Goal: Complete application form

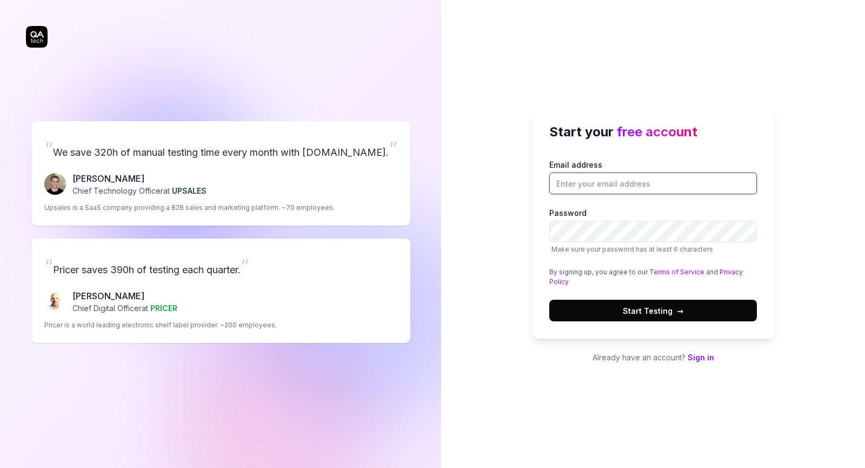
click at [622, 177] on input "Email address" at bounding box center [653, 184] width 208 height 22
click at [640, 184] on input "Email address" at bounding box center [653, 184] width 208 height 22
type input "[EMAIL_ADDRESS][DOMAIN_NAME]"
click at [649, 319] on button "Start Testing →" at bounding box center [653, 311] width 208 height 22
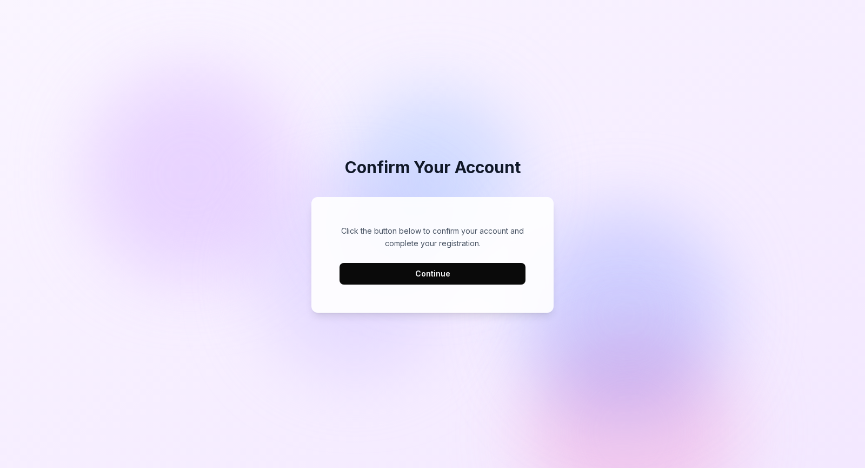
click at [417, 275] on button "Continue" at bounding box center [433, 274] width 186 height 22
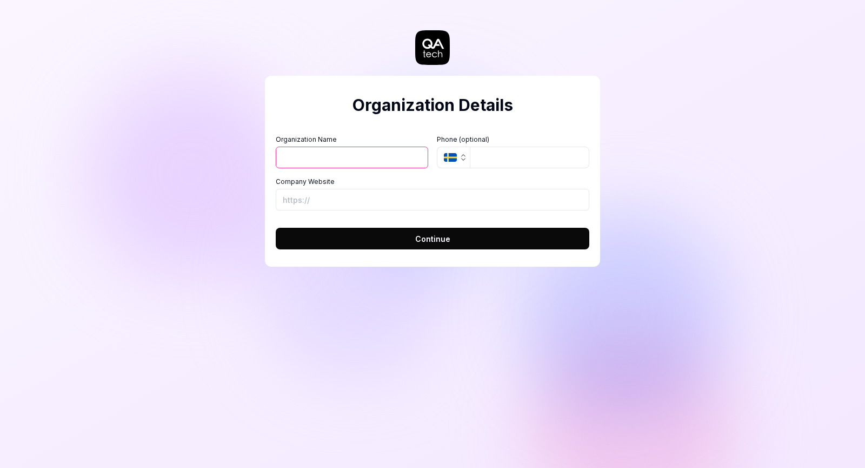
click at [357, 165] on input "Organization Name" at bounding box center [352, 158] width 152 height 22
type input "Guufs"
click at [429, 199] on input "Company Website" at bounding box center [433, 200] width 314 height 22
type input "[URL][DOMAIN_NAME]"
click at [434, 231] on button "Continue" at bounding box center [433, 239] width 314 height 22
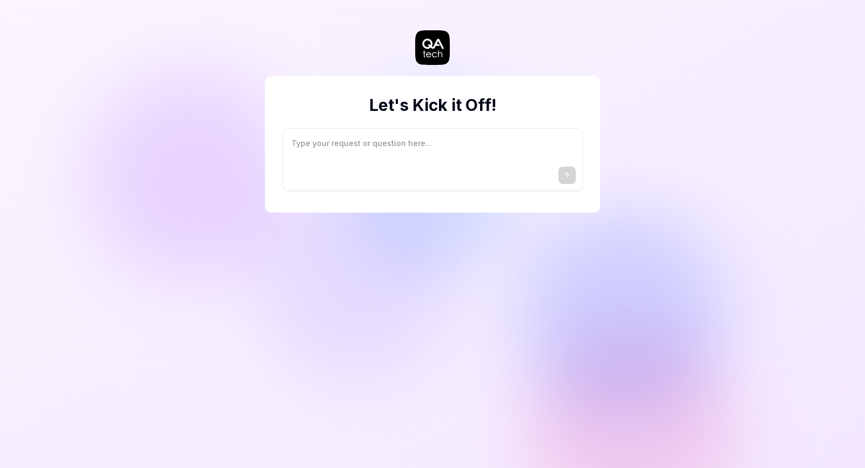
type textarea "*"
type textarea "I"
type textarea "*"
type textarea "I"
type textarea "*"
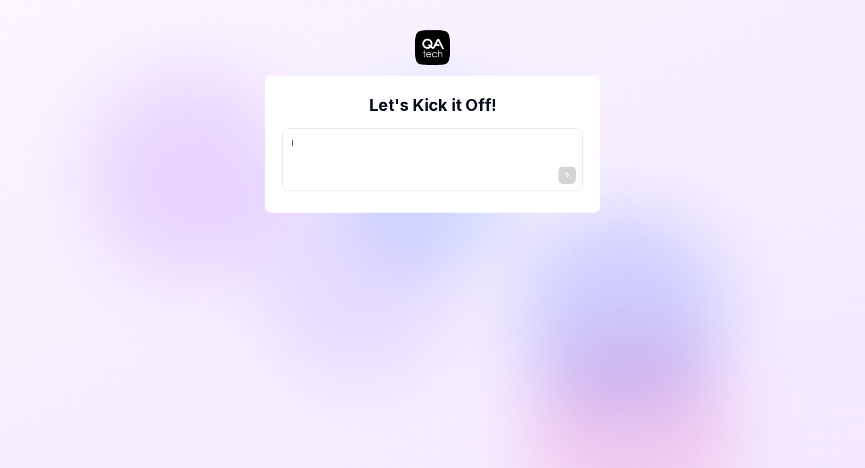
type textarea "I w"
type textarea "*"
type textarea "I wa"
type textarea "*"
type textarea "I wan"
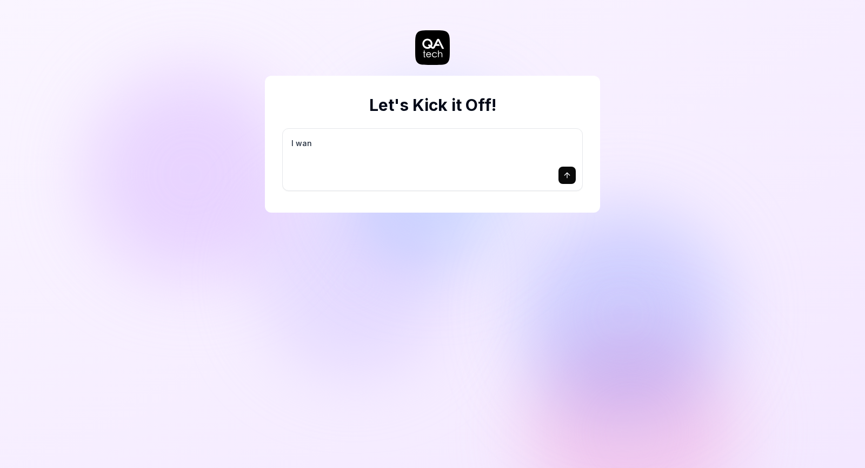
type textarea "*"
type textarea "I want"
type textarea "*"
type textarea "I want"
type textarea "*"
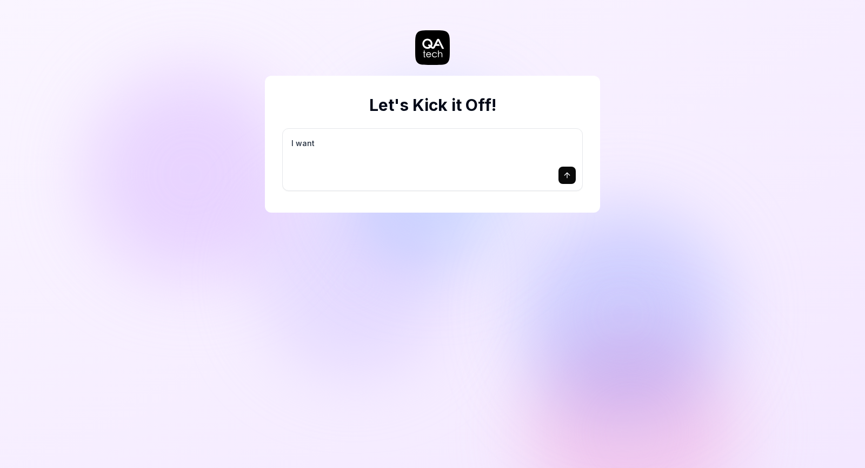
type textarea "I want a"
type textarea "*"
type textarea "I want a"
type textarea "*"
type textarea "I want a g"
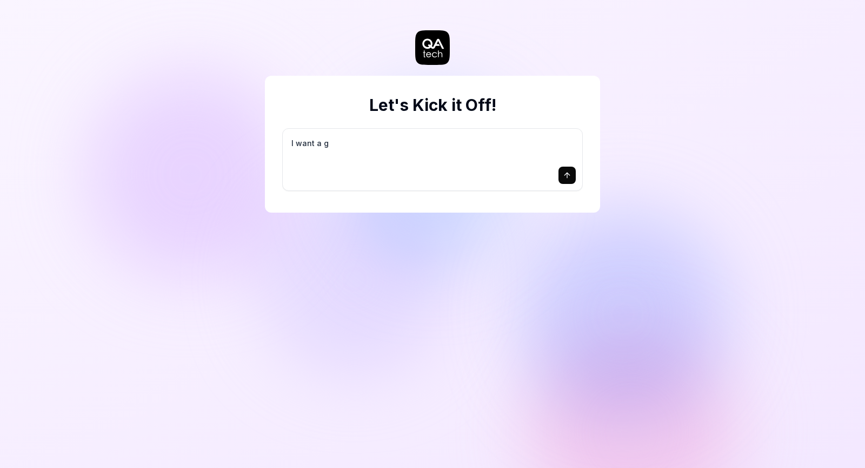
type textarea "*"
type textarea "I want a go"
type textarea "*"
type textarea "I want a goo"
type textarea "*"
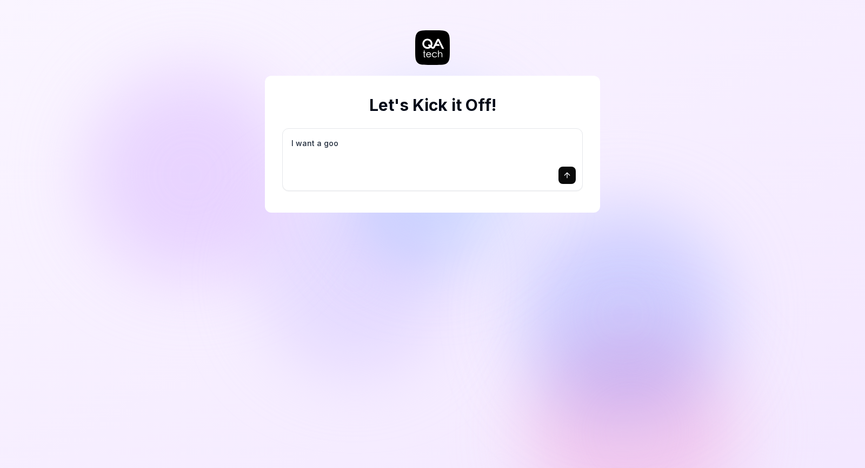
type textarea "I want a good"
type textarea "*"
type textarea "I want a good"
type textarea "*"
type textarea "I want a good t"
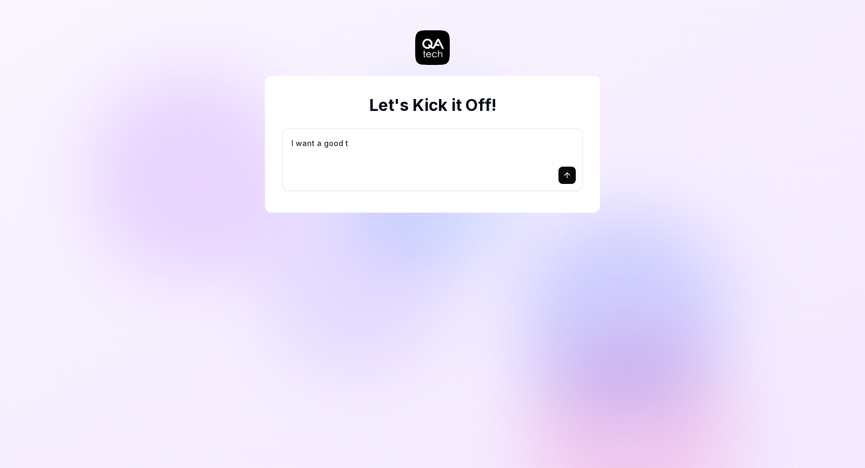
type textarea "*"
type textarea "I want a good te"
type textarea "*"
type textarea "I want a good tes"
type textarea "*"
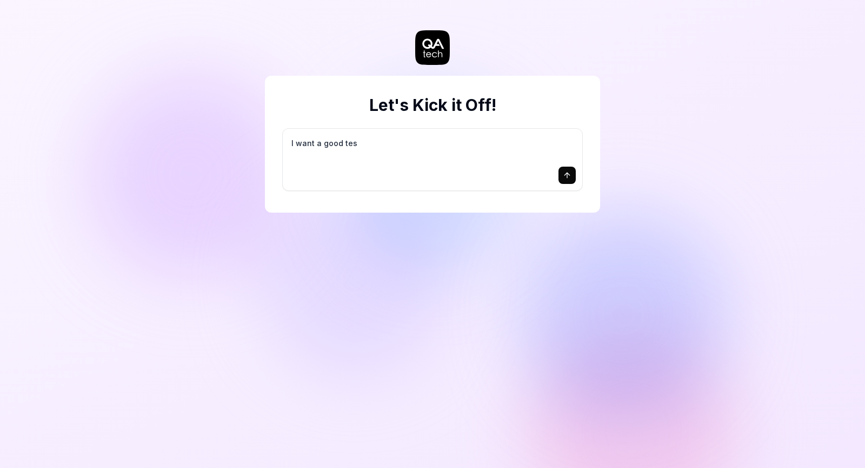
type textarea "I want a good test"
type textarea "*"
type textarea "I want a good test"
type textarea "*"
type textarea "I want a good test s"
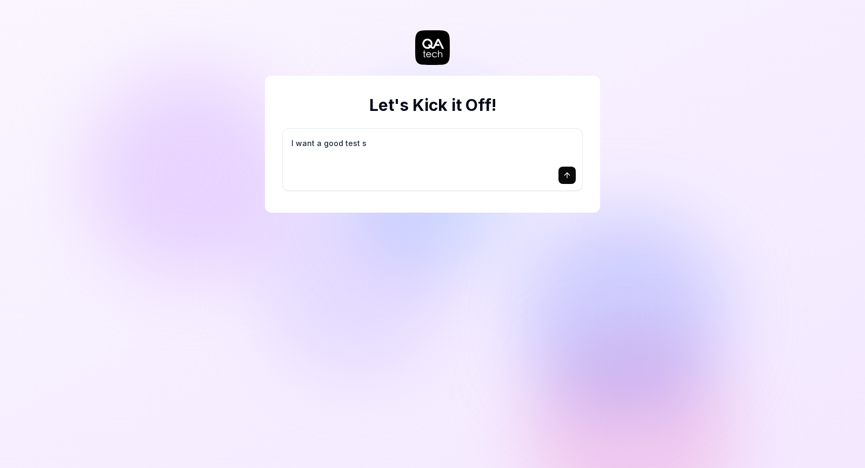
type textarea "*"
type textarea "I want a good test se"
type textarea "*"
type textarea "I want a good test set"
type textarea "*"
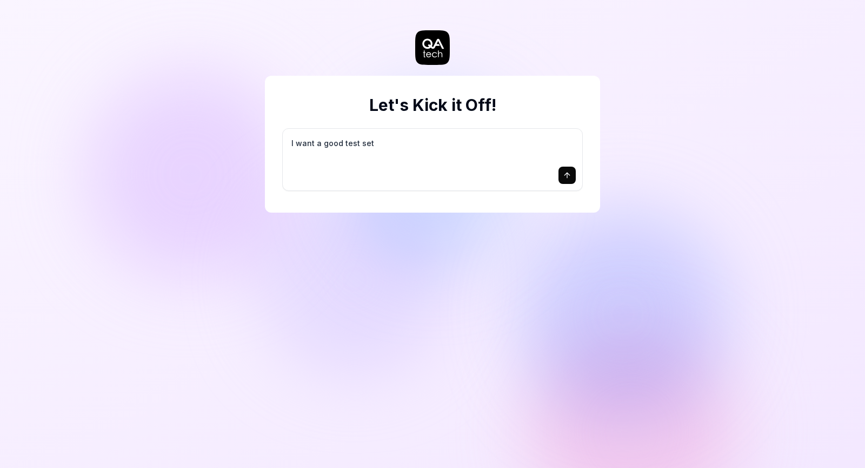
type textarea "I want a good test setu"
type textarea "*"
type textarea "I want a good test setup"
type textarea "*"
type textarea "I want a good test setup"
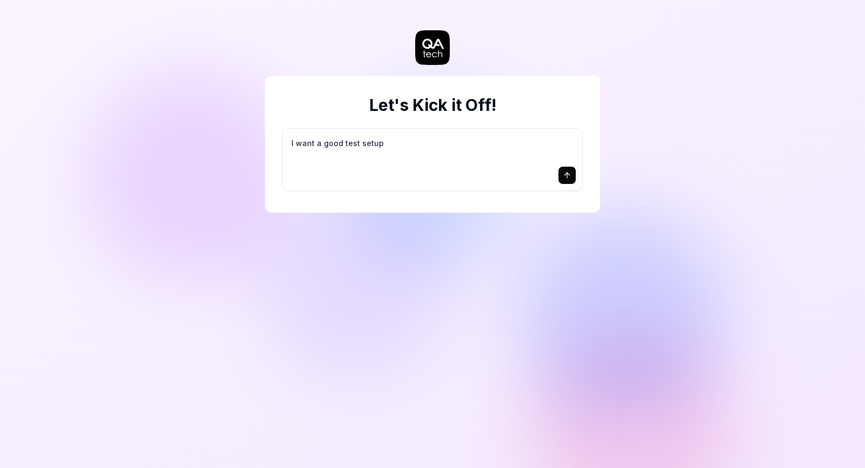
type textarea "*"
type textarea "I want a good test setup f"
type textarea "*"
type textarea "I want a good test setup fo"
type textarea "*"
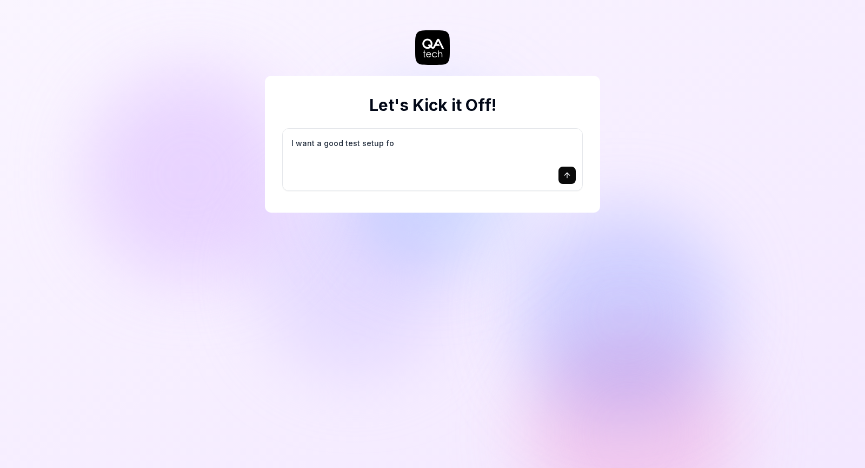
type textarea "I want a good test setup for"
type textarea "*"
type textarea "I want a good test setup for"
type textarea "*"
type textarea "I want a good test setup for m"
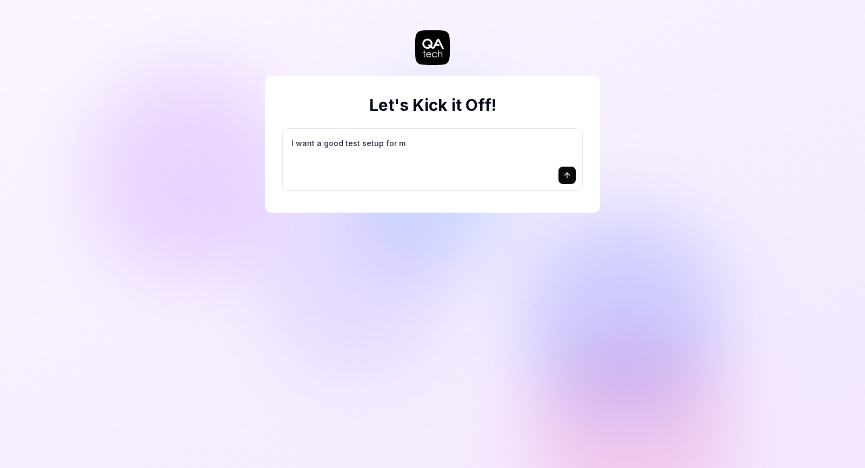
type textarea "*"
type textarea "I want a good test setup for my"
type textarea "*"
type textarea "I want a good test setup for my"
type textarea "*"
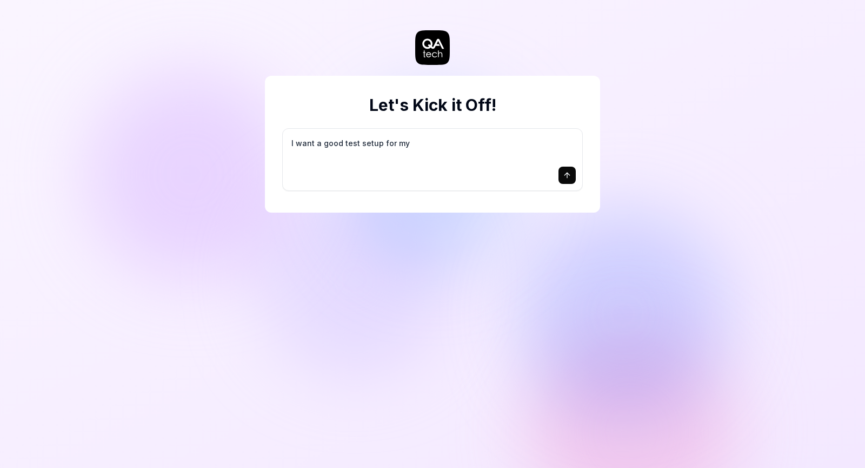
type textarea "I want a good test setup for my s"
type textarea "*"
type textarea "I want a good test setup for my si"
type textarea "*"
type textarea "I want a good test setup for my sit"
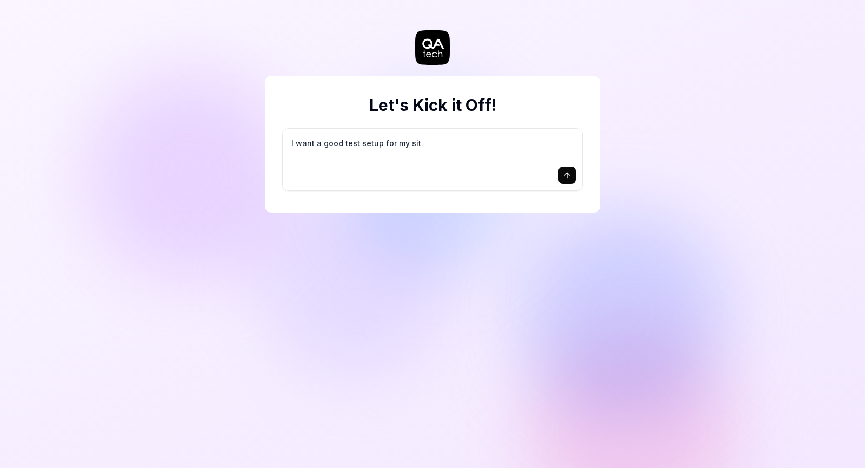
type textarea "*"
type textarea "I want a good test setup for my site"
type textarea "*"
type textarea "I want a good test setup for my site"
type textarea "*"
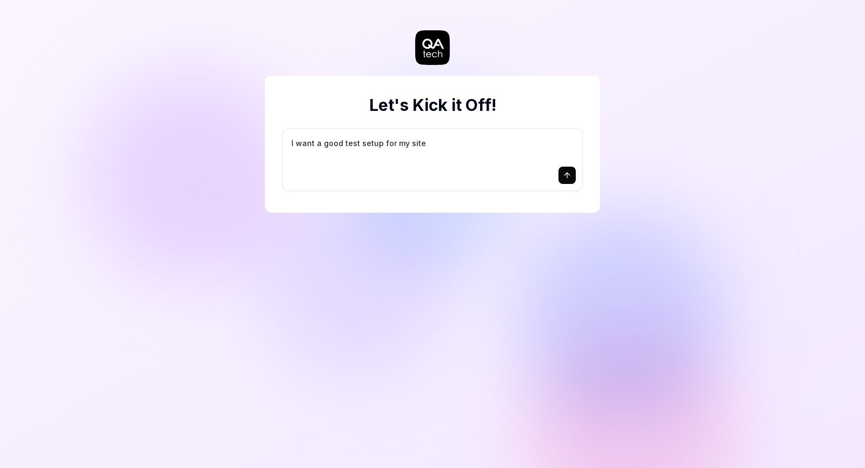
type textarea "I want a good test setup for my site -"
type textarea "*"
type textarea "I want a good test setup for my site -"
type textarea "*"
type textarea "I want a good test setup for my site - h"
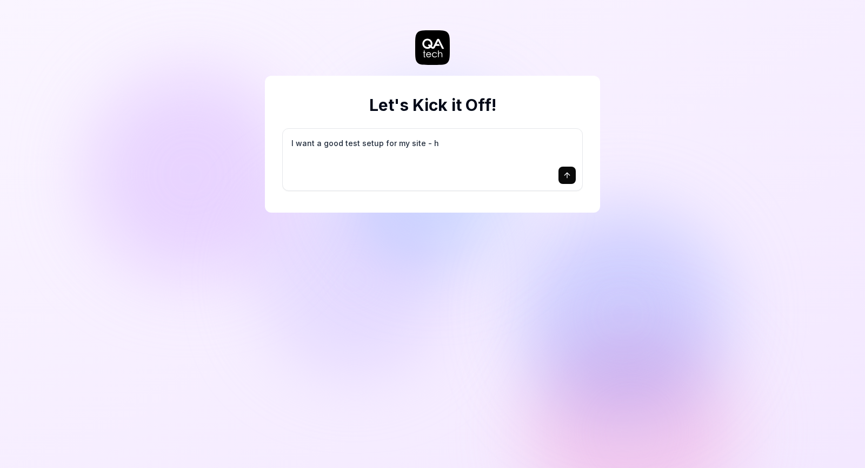
type textarea "*"
type textarea "I want a good test setup for my site - he"
type textarea "*"
type textarea "I want a good test setup for my site - hel"
type textarea "*"
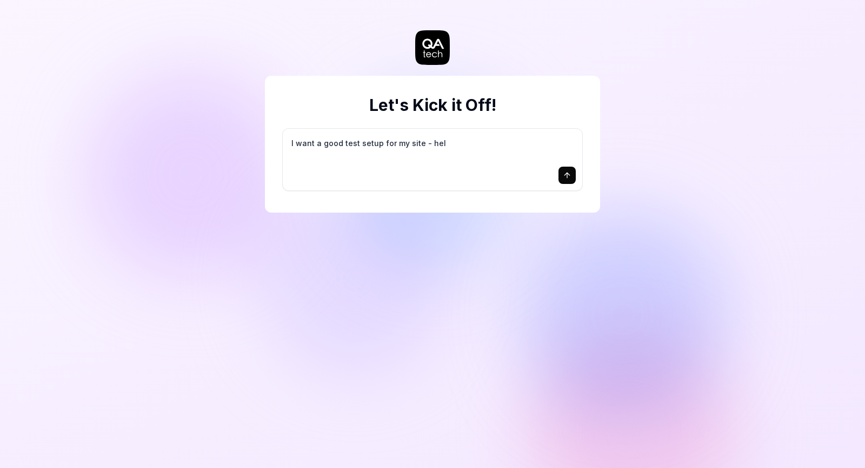
type textarea "I want a good test setup for my site - help"
type textarea "*"
type textarea "I want a good test setup for my site - help"
type textarea "*"
type textarea "I want a good test setup for my site - help m"
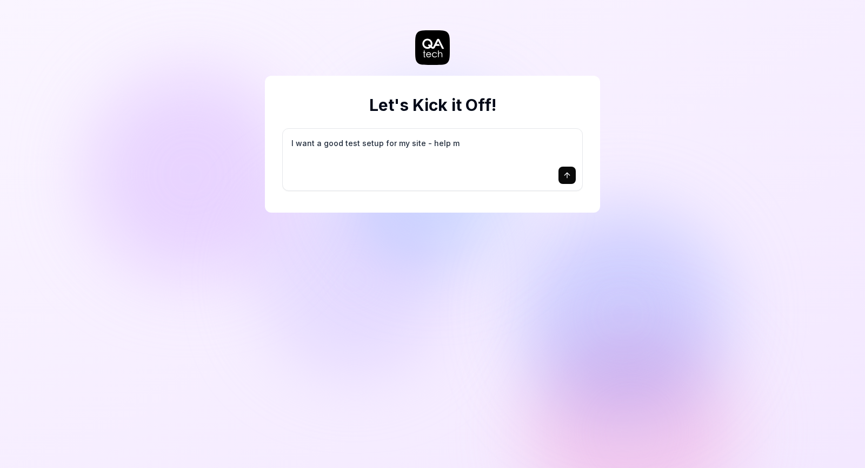
type textarea "*"
type textarea "I want a good test setup for my site - help me"
type textarea "*"
type textarea "I want a good test setup for my site - help me"
type textarea "*"
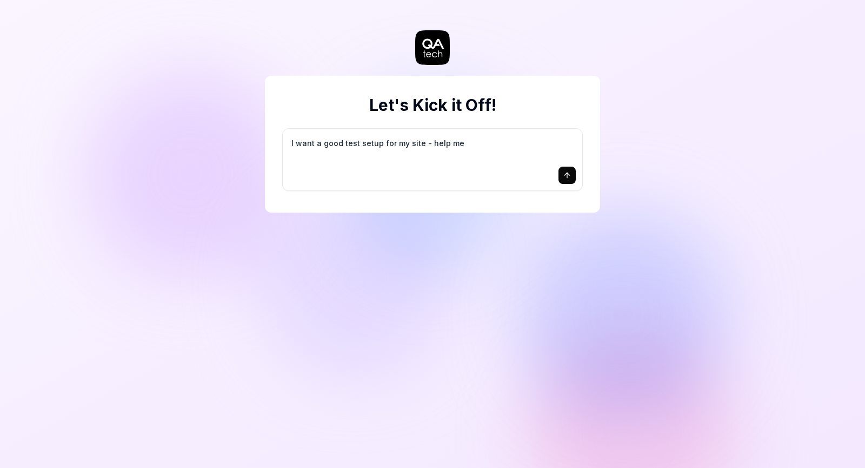
type textarea "I want a good test setup for my site - help me c"
type textarea "*"
type textarea "I want a good test setup for my site - help me cr"
type textarea "*"
type textarea "I want a good test setup for my site - help me cre"
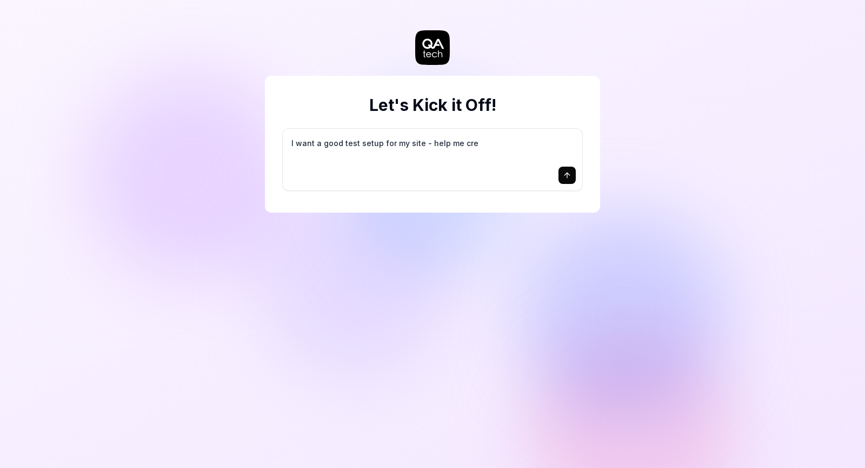
type textarea "*"
type textarea "I want a good test setup for my site - help me crea"
type textarea "*"
type textarea "I want a good test setup for my site - help me creat"
type textarea "*"
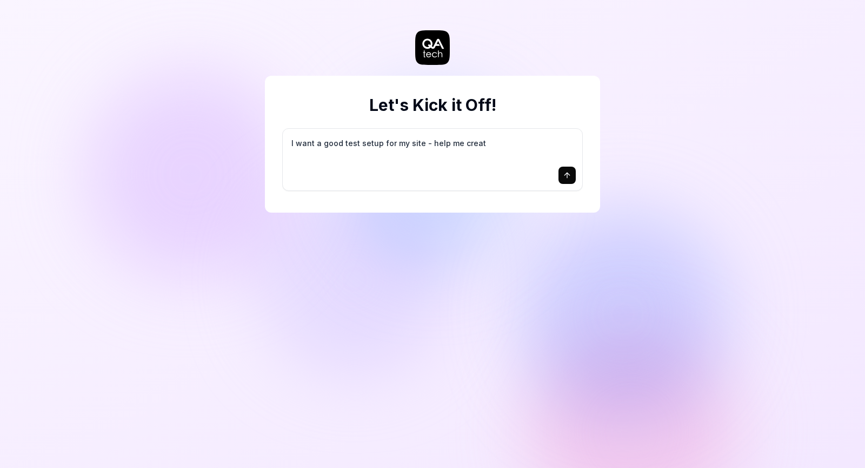
type textarea "I want a good test setup for my site - help me create"
type textarea "*"
type textarea "I want a good test setup for my site - help me create"
type textarea "*"
type textarea "I want a good test setup for my site - help me create t"
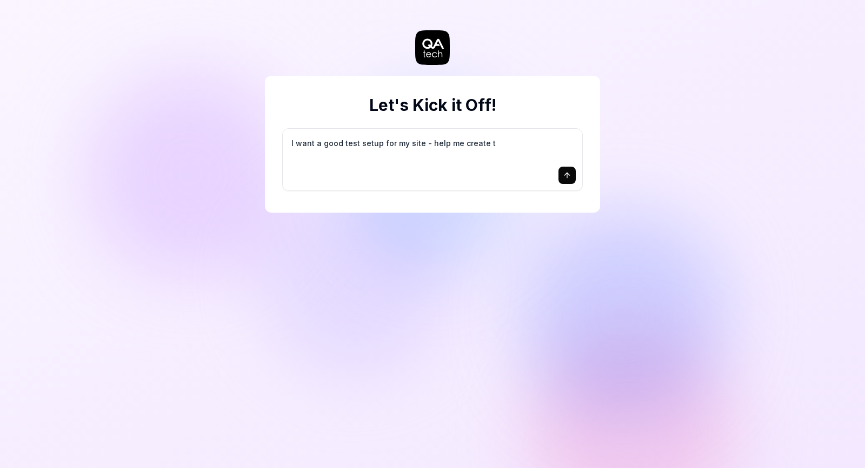
type textarea "*"
type textarea "I want a good test setup for my site - help me create th"
type textarea "*"
type textarea "I want a good test setup for my site - help me create the"
type textarea "*"
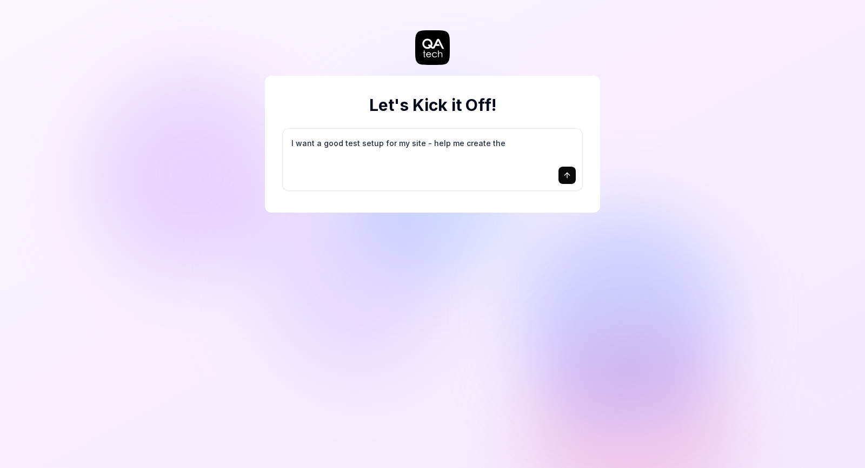
type textarea "I want a good test setup for my site - help me create the"
type textarea "*"
type textarea "I want a good test setup for my site - help me create the f"
type textarea "*"
type textarea "I want a good test setup for my site - help me create the fi"
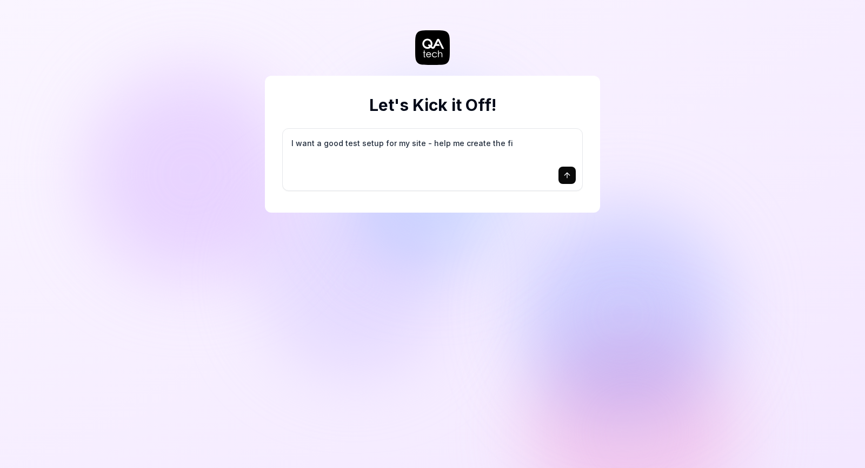
type textarea "*"
type textarea "I want a good test setup for my site - help me create the fir"
type textarea "*"
type textarea "I want a good test setup for my site - help me create the firs"
type textarea "*"
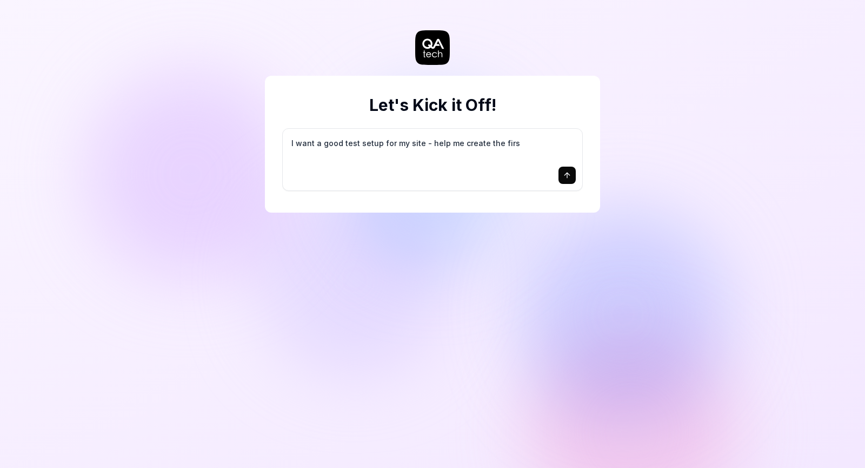
type textarea "I want a good test setup for my site - help me create the first"
type textarea "*"
type textarea "I want a good test setup for my site - help me create the first"
type textarea "*"
type textarea "I want a good test setup for my site - help me create the first 3"
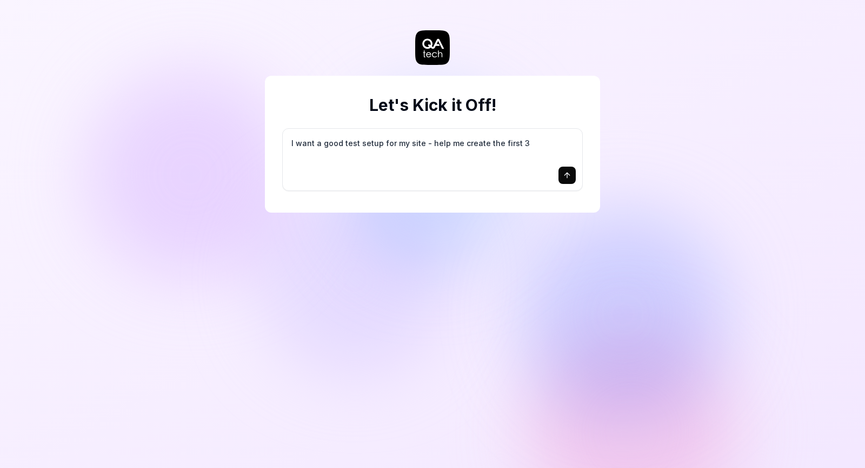
type textarea "*"
type textarea "I want a good test setup for my site - help me create the first 3-"
type textarea "*"
type textarea "I want a good test setup for my site - help me create the first 3-5"
type textarea "*"
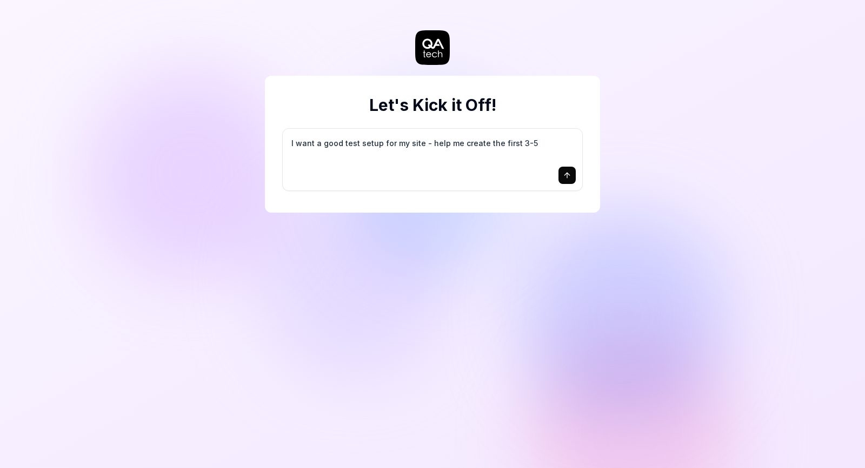
type textarea "I want a good test setup for my site - help me create the first 3-5"
type textarea "*"
type textarea "I want a good test setup for my site - help me create the first 3-5 t"
type textarea "*"
type textarea "I want a good test setup for my site - help me create the first 3-5 te"
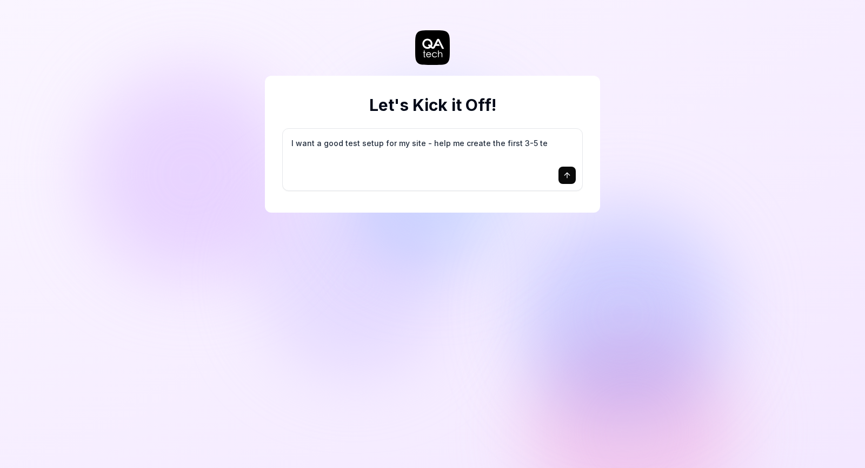
type textarea "*"
type textarea "I want a good test setup for my site - help me create the first 3-5 tes"
type textarea "*"
type textarea "I want a good test setup for my site - help me create the first 3-5 test"
type textarea "*"
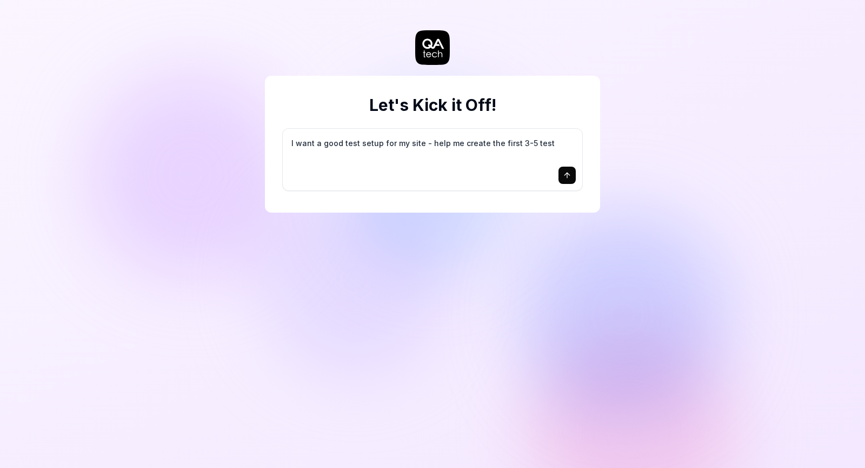
type textarea "I want a good test setup for my site - help me create the first 3-5 test"
type textarea "*"
type textarea "I want a good test setup for my site - help me create the first 3-5 test c"
type textarea "*"
type textarea "I want a good test setup for my site - help me create the first 3-5 test ca"
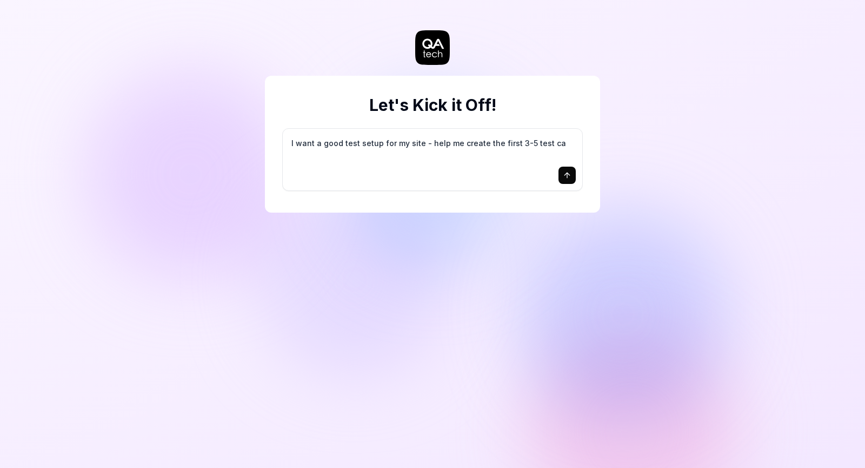
type textarea "*"
type textarea "I want a good test setup for my site - help me create the first 3-5 test cas"
type textarea "*"
type textarea "I want a good test setup for my site - help me create the first 3-5 test case"
type textarea "*"
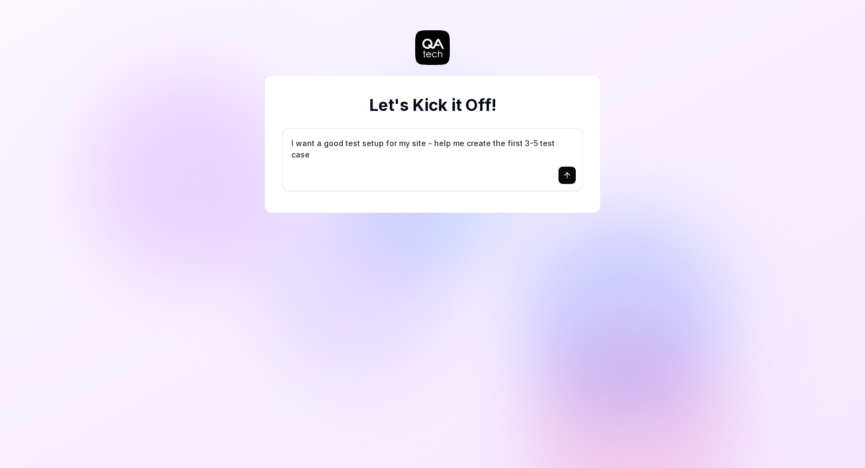
type textarea "I want a good test setup for my site - help me create the first 3-5 test cases"
click at [402, 147] on textarea "I want a good test setup for my site - help me create the first 3-5 test cases" at bounding box center [432, 148] width 287 height 27
click at [572, 178] on button "submit" at bounding box center [567, 175] width 17 height 17
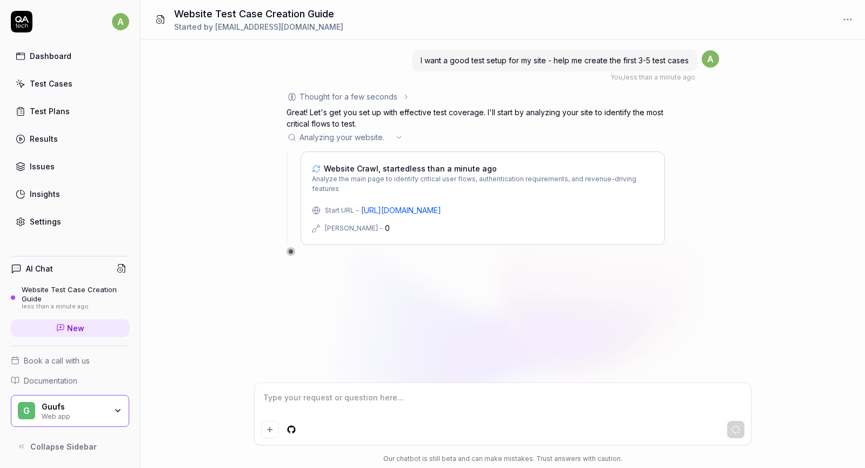
drag, startPoint x: 443, startPoint y: 181, endPoint x: 709, endPoint y: 167, distance: 266.4
click at [709, 167] on div "Thought for a few seconds The user wants to set up their first test cases for t…" at bounding box center [503, 173] width 433 height 165
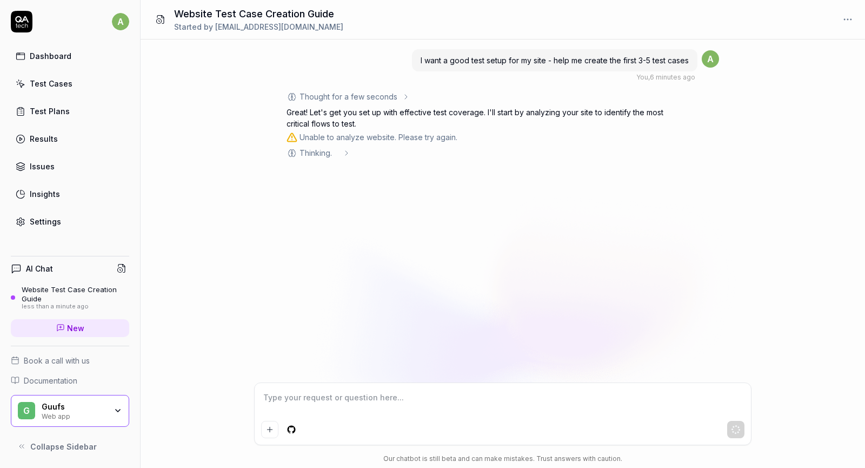
type textarea "*"
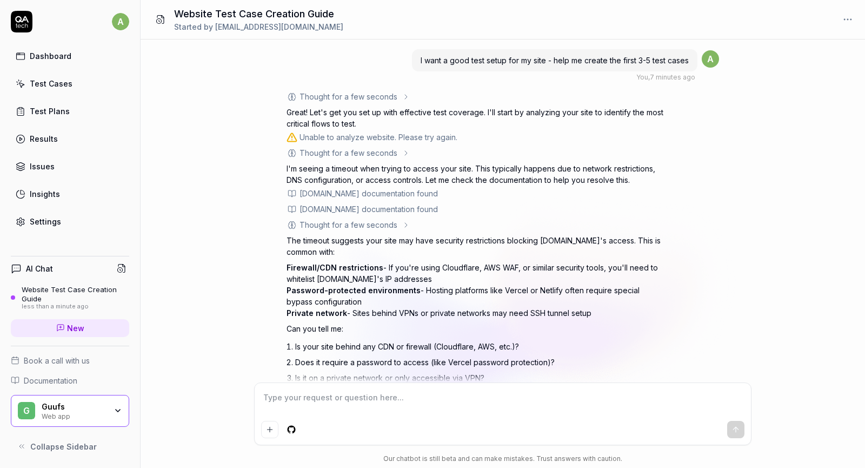
scroll to position [45, 0]
